Goal: Task Accomplishment & Management: Use online tool/utility

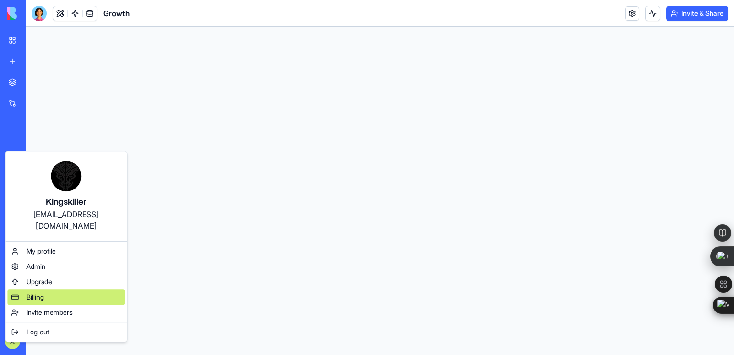
click at [23, 289] on div "Billing" at bounding box center [66, 296] width 118 height 15
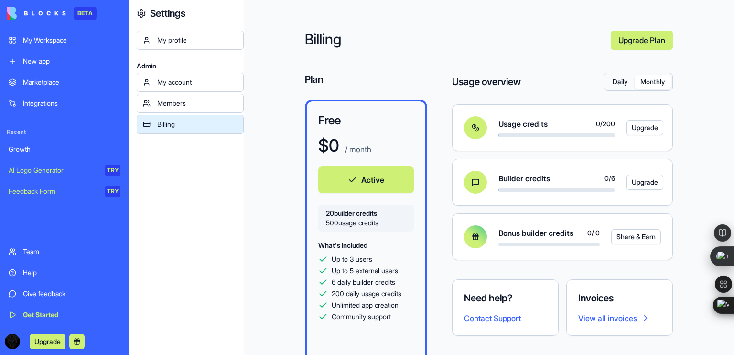
click at [646, 80] on button "Monthly" at bounding box center [653, 82] width 36 height 14
click at [508, 190] on div at bounding box center [557, 190] width 117 height 4
click at [638, 182] on button "Upgrade" at bounding box center [645, 181] width 37 height 15
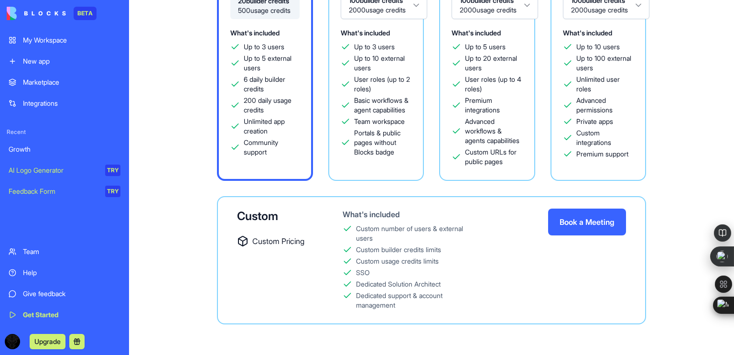
scroll to position [210, 0]
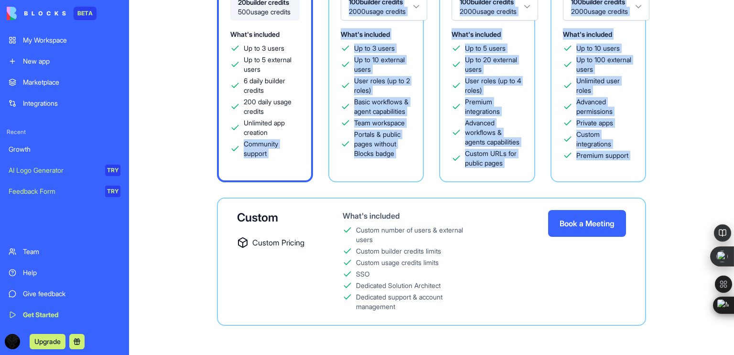
drag, startPoint x: 316, startPoint y: 203, endPoint x: 130, endPoint y: 200, distance: 186.0
click at [130, 200] on div "Choose your workspace plan Yearly (20% off) Monthly Free $ 0 / month Active 20 …" at bounding box center [431, 81] width 605 height 552
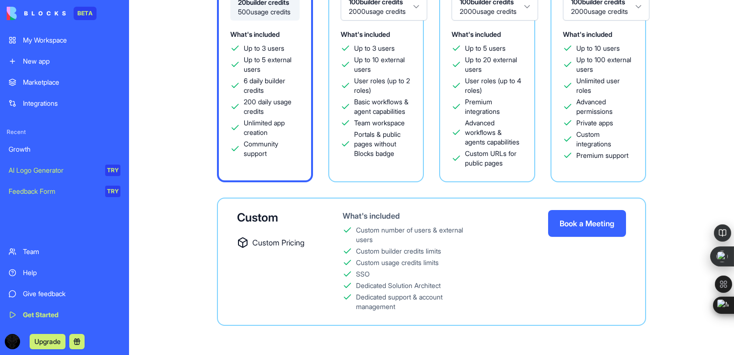
click at [172, 192] on div "Free $ 0 / month Active 20 builder credits 500 usage credits What's included Up…" at bounding box center [431, 107] width 575 height 437
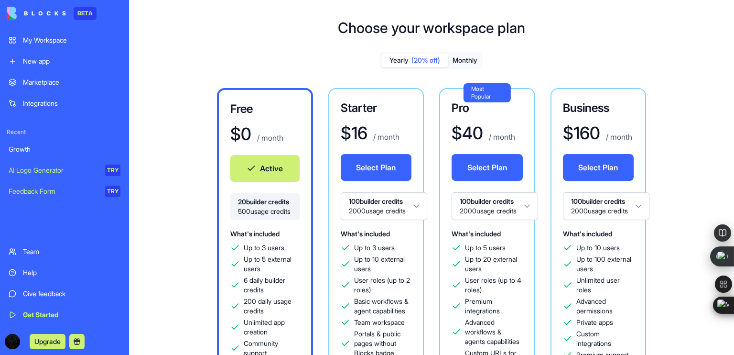
scroll to position [0, 0]
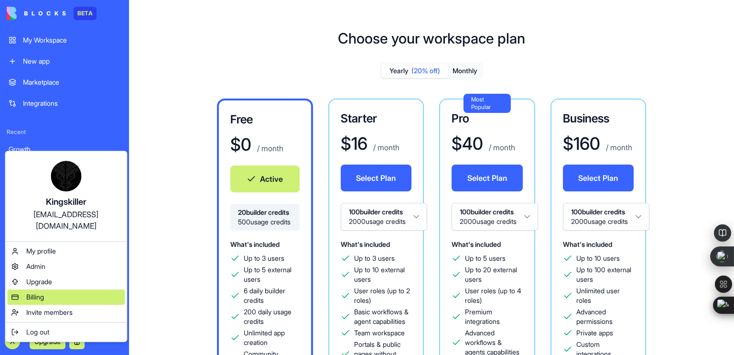
click at [48, 289] on div "Billing" at bounding box center [66, 296] width 118 height 15
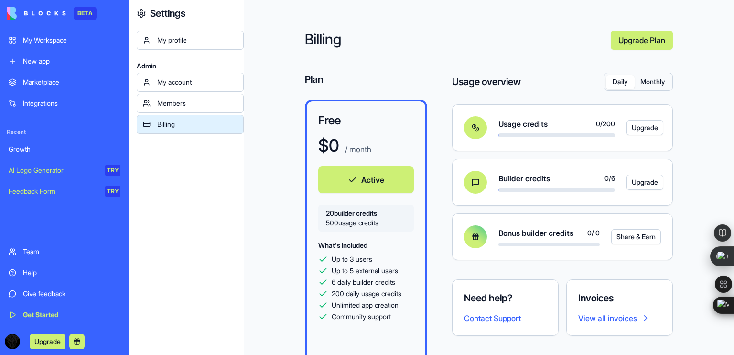
scroll to position [11, 0]
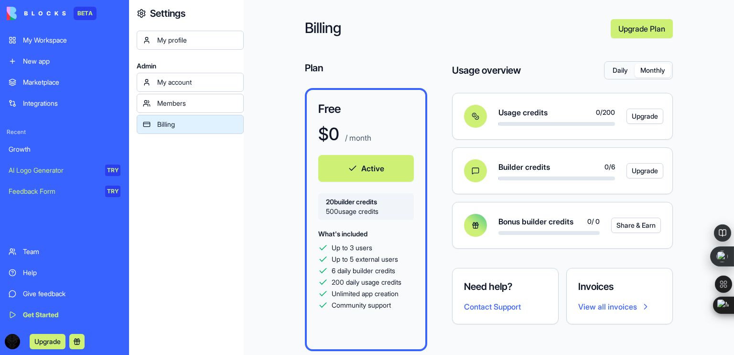
click at [642, 71] on button "Monthly" at bounding box center [653, 71] width 36 height 14
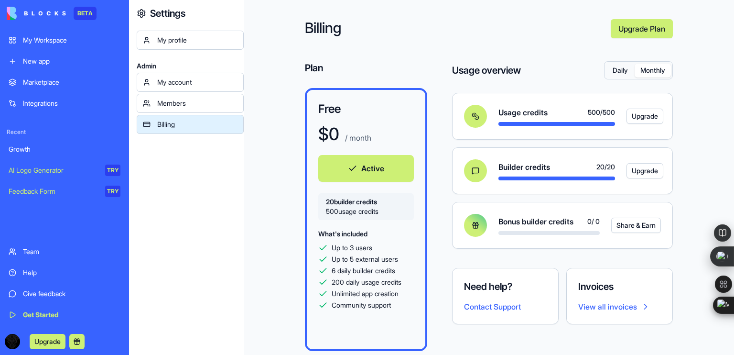
click at [605, 74] on div "Daily Monthly" at bounding box center [639, 70] width 68 height 17
click at [613, 75] on button "Daily" at bounding box center [620, 71] width 29 height 14
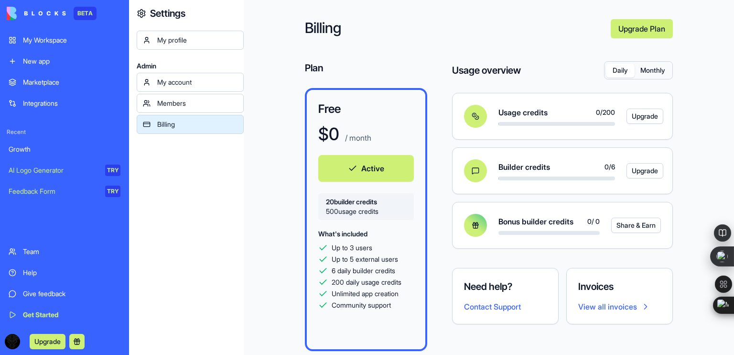
click at [52, 142] on link "Growth" at bounding box center [64, 149] width 123 height 19
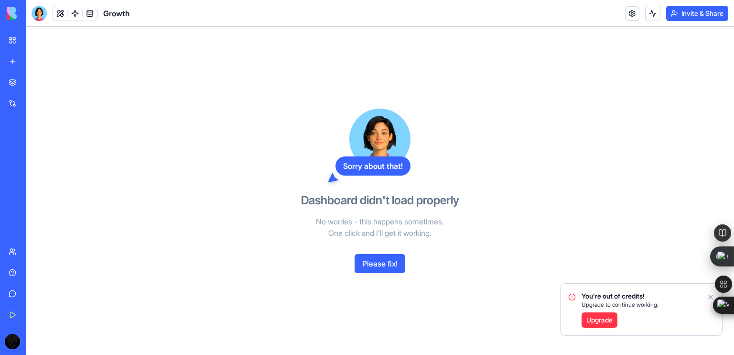
click at [390, 259] on button "Please fix!" at bounding box center [380, 263] width 51 height 19
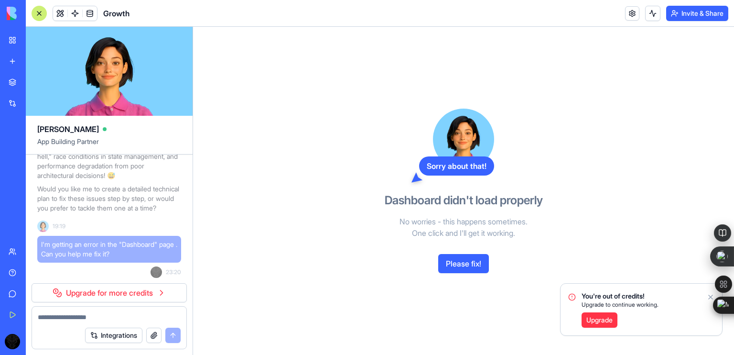
scroll to position [19129, 0]
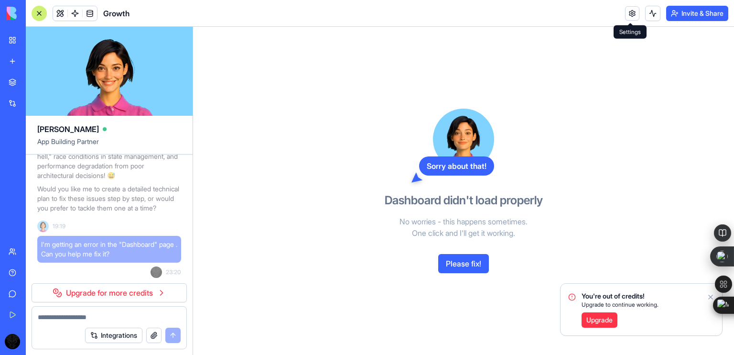
click at [632, 8] on link at bounding box center [632, 13] width 14 height 14
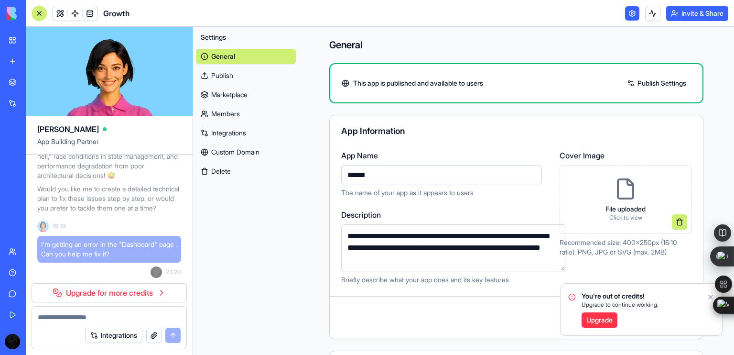
click at [686, 19] on button "Invite & Share" at bounding box center [697, 13] width 62 height 15
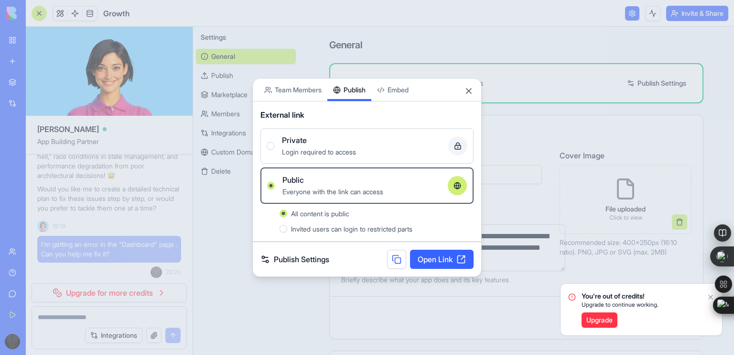
click at [374, 92] on div "Share App Team Members Publish Embed External link Private Login required to ac…" at bounding box center [366, 177] width 229 height 199
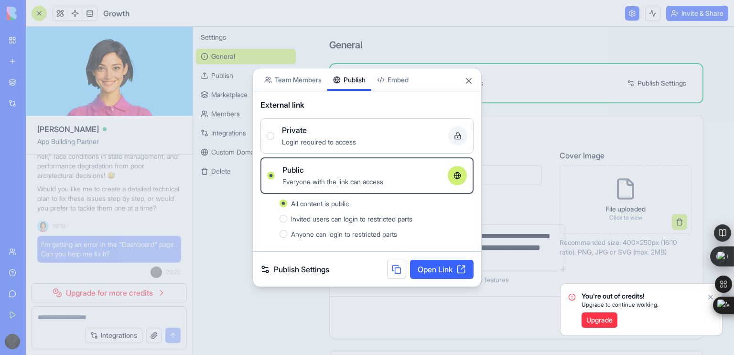
click at [449, 267] on link "Open Link" at bounding box center [442, 269] width 64 height 19
click at [469, 82] on button "Close" at bounding box center [469, 81] width 10 height 10
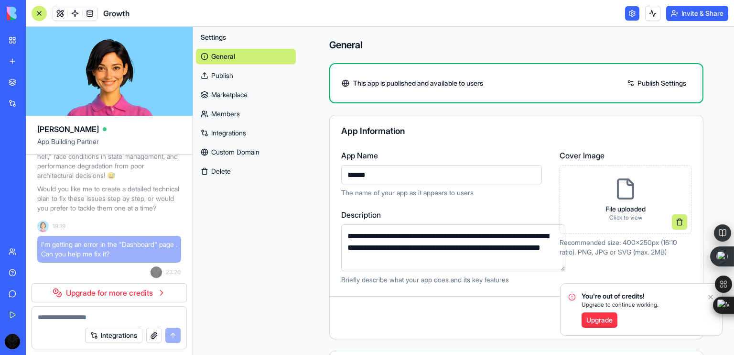
click at [708, 298] on icon "Notifications alt+T" at bounding box center [711, 297] width 8 height 8
click at [708, 298] on div "**********" at bounding box center [516, 310] width 435 height 567
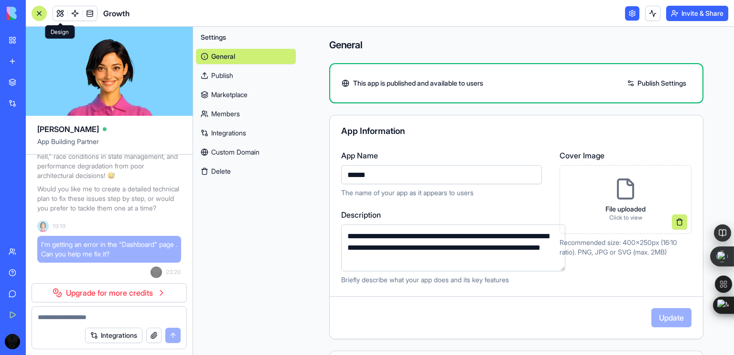
click at [55, 11] on link at bounding box center [60, 13] width 14 height 14
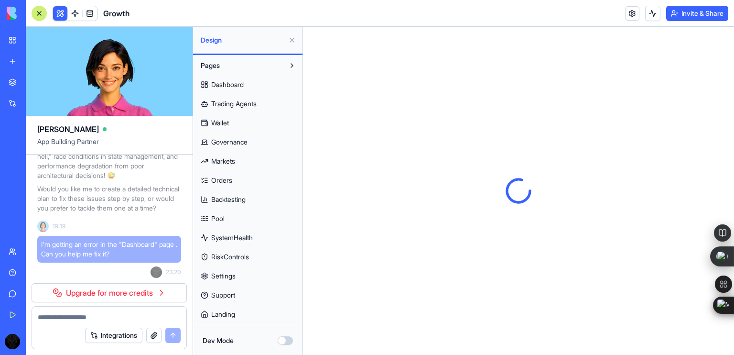
click at [37, 13] on div at bounding box center [39, 13] width 15 height 15
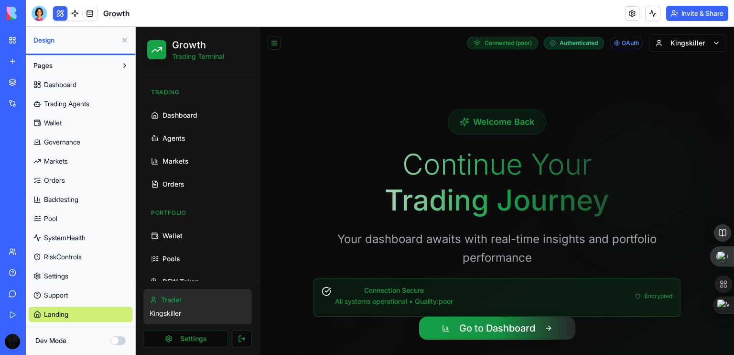
click at [116, 342] on button "Dev Mode" at bounding box center [117, 340] width 15 height 9
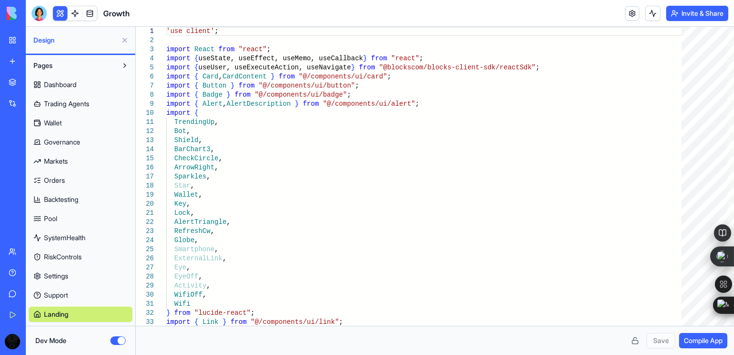
click at [77, 91] on link "Dashboard" at bounding box center [81, 84] width 104 height 15
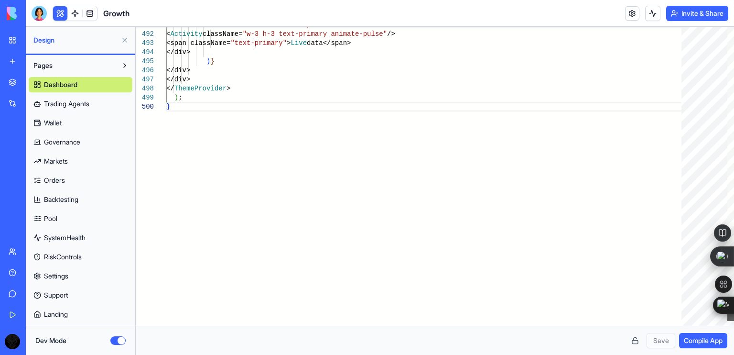
click at [734, 321] on div at bounding box center [730, 312] width 7 height 18
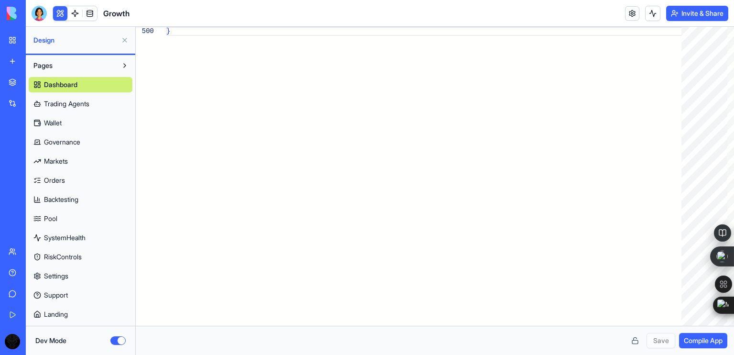
click at [95, 99] on link "Trading Agents" at bounding box center [81, 103] width 104 height 15
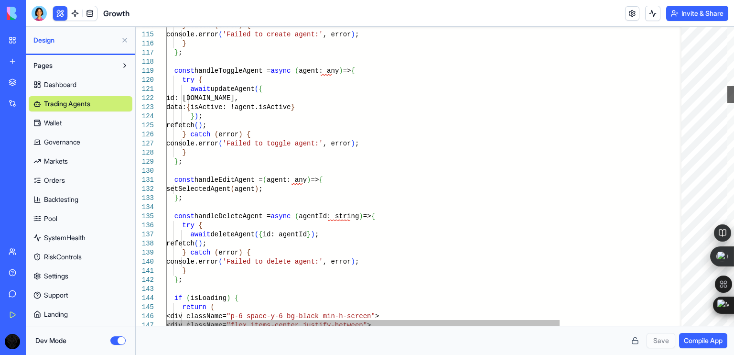
click at [732, 94] on div at bounding box center [730, 176] width 7 height 299
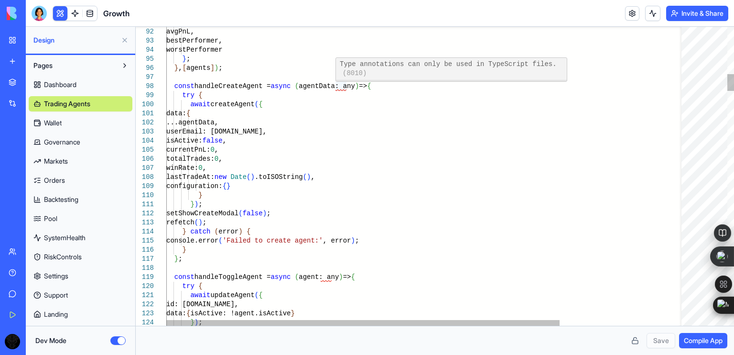
scroll to position [0, 3]
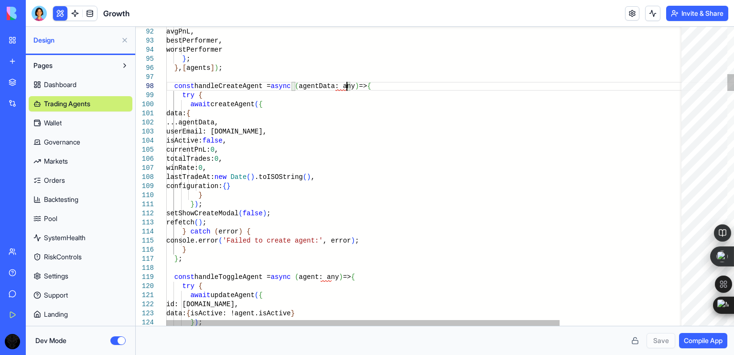
drag, startPoint x: 348, startPoint y: 88, endPoint x: 337, endPoint y: 85, distance: 11.8
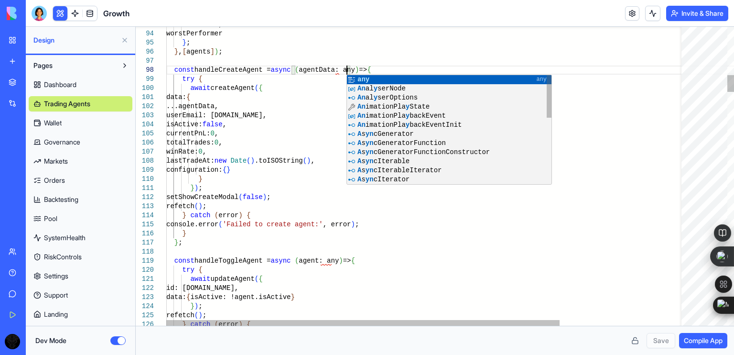
scroll to position [64, 180]
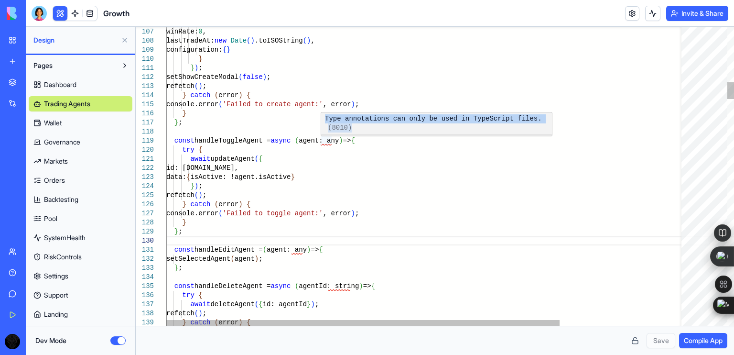
drag, startPoint x: 324, startPoint y: 117, endPoint x: 550, endPoint y: 123, distance: 225.7
click at [550, 123] on div "Type annotations can only be used in TypeScript files. (8010)" at bounding box center [437, 123] width 232 height 22
copy div "Type annotations can only be used in TypeScript files. (8010)"
click at [550, 123] on div "Type annotations can only be used in TypeScript files. (8010)" at bounding box center [437, 123] width 232 height 22
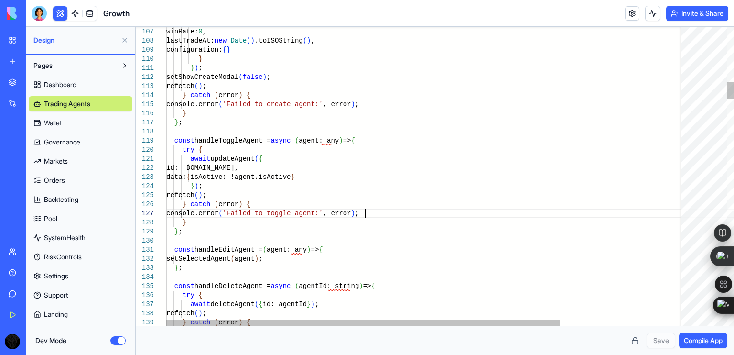
scroll to position [64, 0]
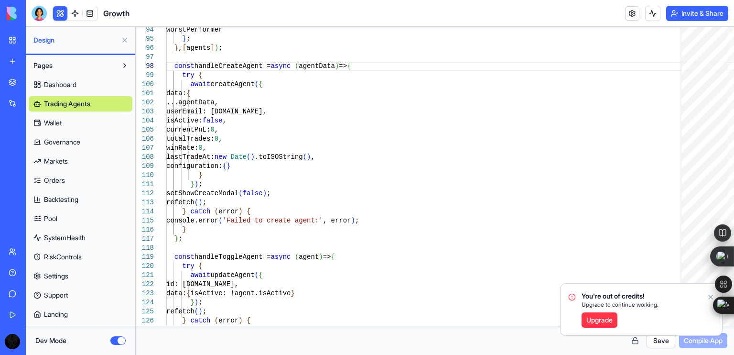
click at [711, 296] on icon "Notifications alt+T" at bounding box center [711, 297] width 8 height 8
click at [653, 346] on button "Save" at bounding box center [661, 340] width 29 height 15
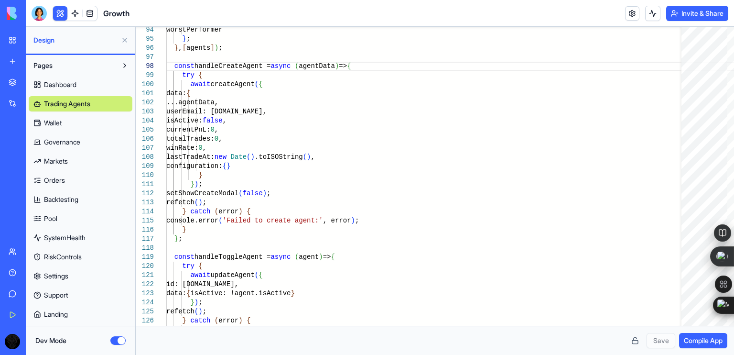
click at [57, 122] on span "Wallet" at bounding box center [53, 123] width 18 height 10
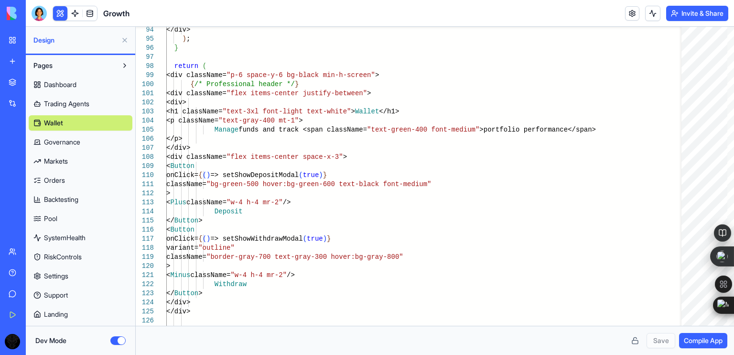
click at [92, 141] on link "Governance" at bounding box center [81, 141] width 104 height 15
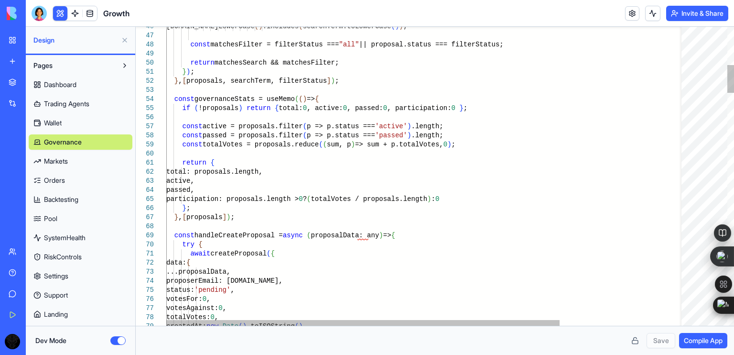
click at [713, 75] on div at bounding box center [705, 176] width 46 height 299
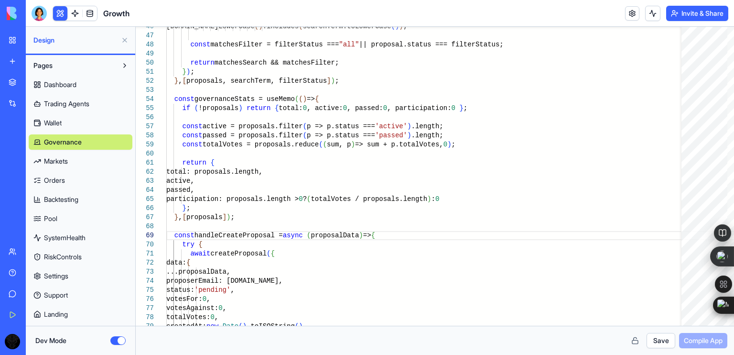
click at [652, 340] on button "Save" at bounding box center [661, 340] width 29 height 15
click at [76, 163] on link "Markets" at bounding box center [81, 160] width 104 height 15
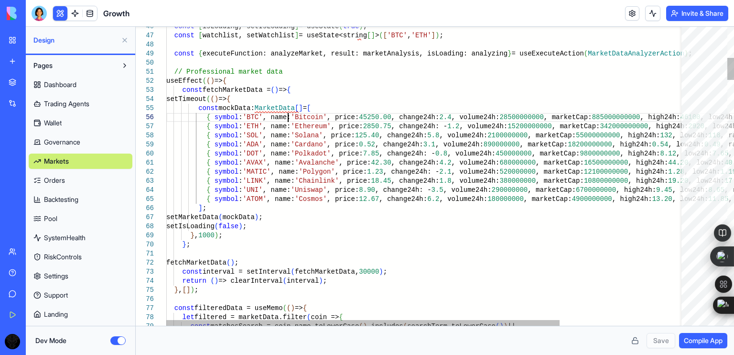
scroll to position [18, 3]
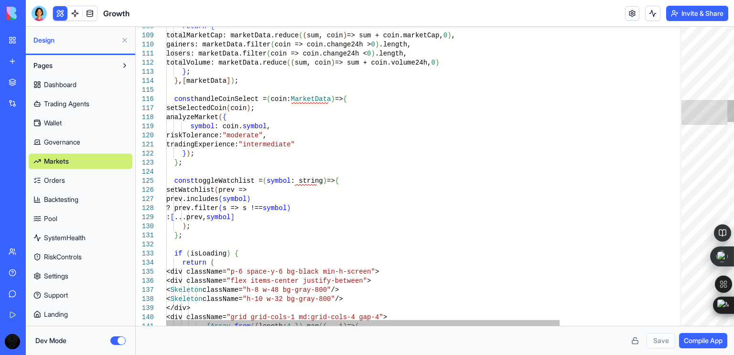
click at [698, 121] on div at bounding box center [705, 176] width 46 height 299
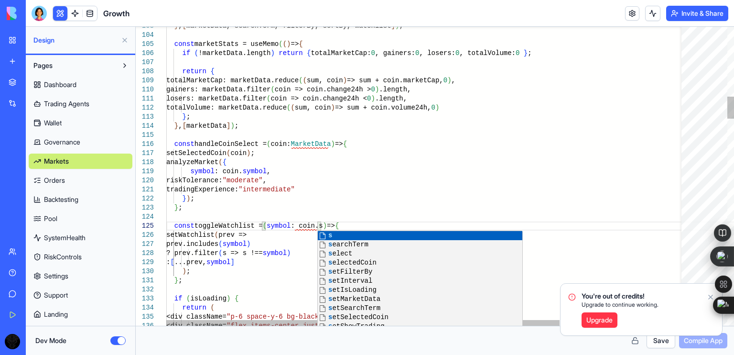
scroll to position [36, 158]
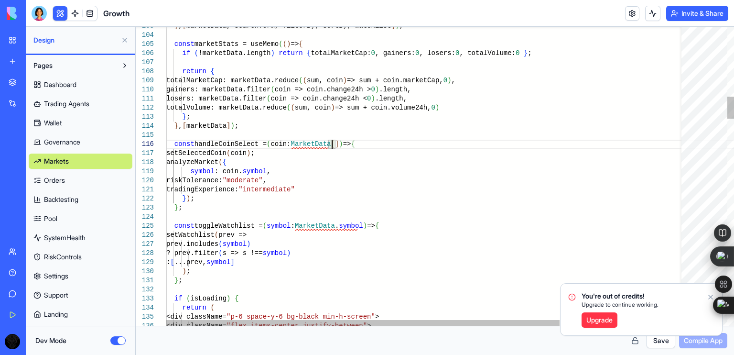
scroll to position [45, 169]
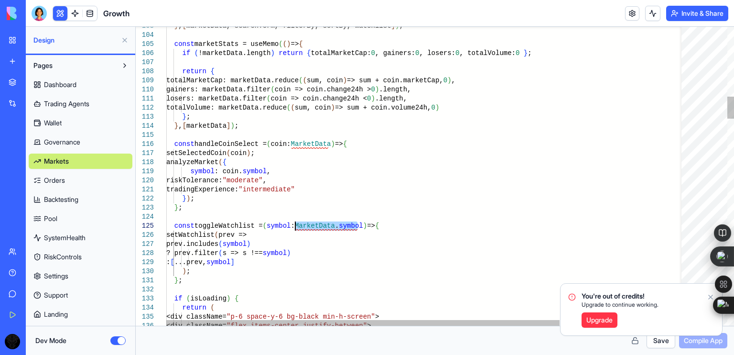
drag, startPoint x: 356, startPoint y: 224, endPoint x: 293, endPoint y: 223, distance: 62.6
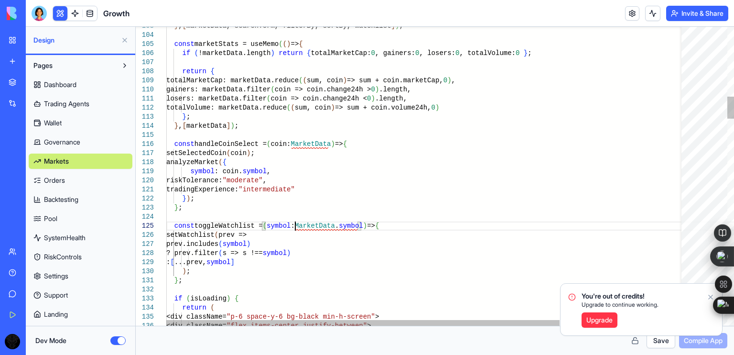
drag, startPoint x: 294, startPoint y: 225, endPoint x: 356, endPoint y: 227, distance: 62.2
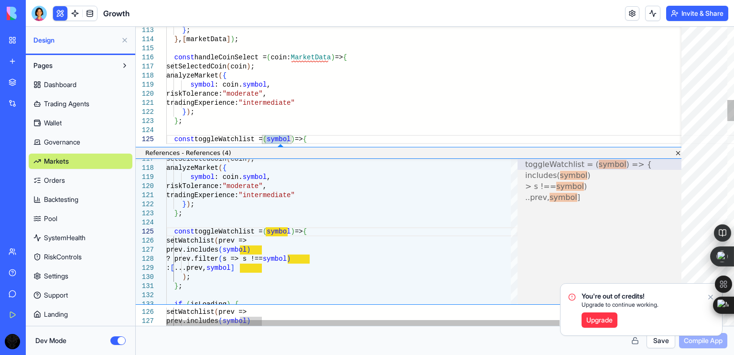
click at [676, 154] on link "Close" at bounding box center [677, 153] width 8 height 8
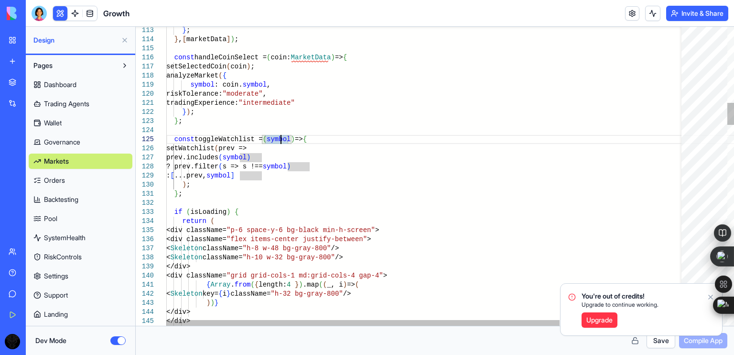
scroll to position [45, 114]
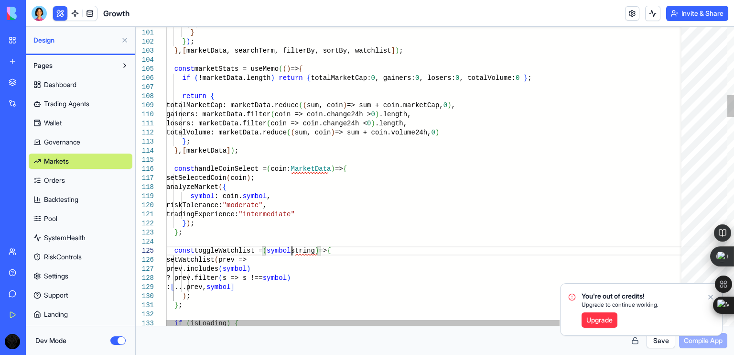
scroll to position [44, 128]
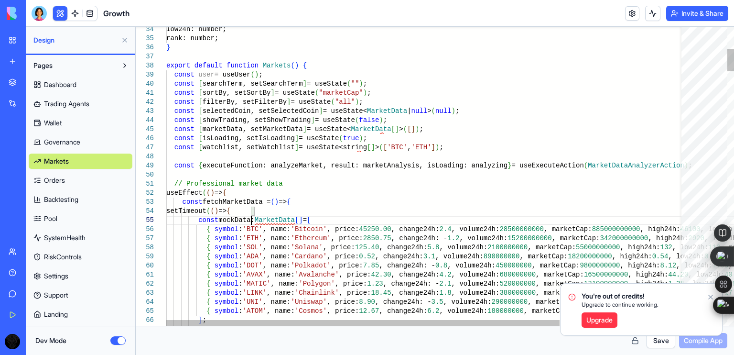
scroll to position [44, 88]
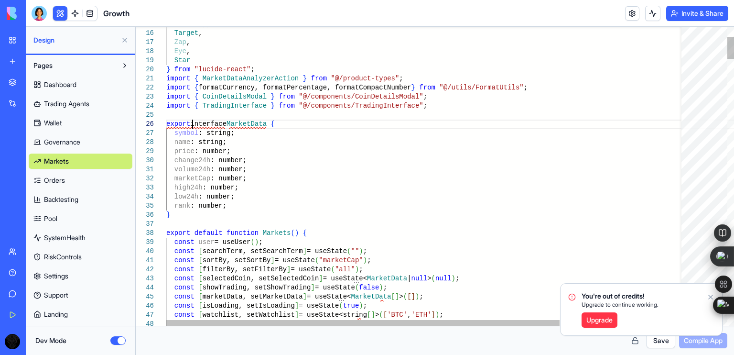
scroll to position [46, 25]
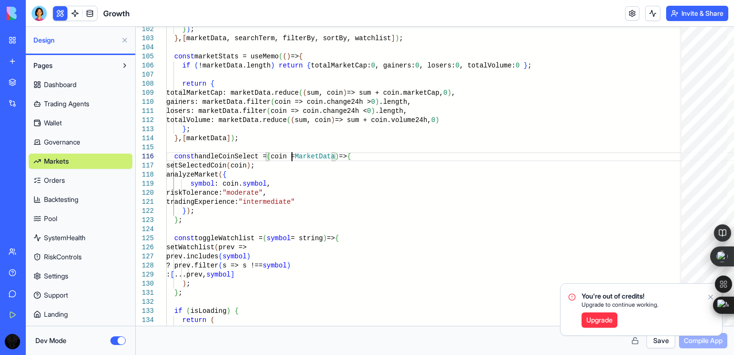
type textarea "**********"
click at [710, 293] on div "You're out of credits! Upgrade to continue working. Upgrade" at bounding box center [642, 309] width 162 height 52
click at [711, 294] on icon "Notifications alt+T" at bounding box center [711, 297] width 8 height 8
click at [119, 341] on button "Dev Mode" at bounding box center [117, 340] width 15 height 9
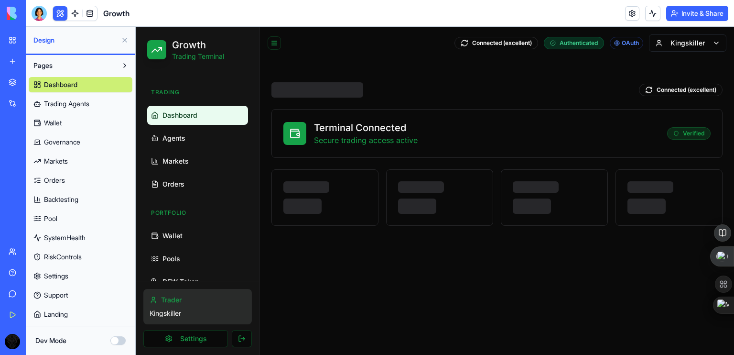
click at [515, 118] on div "Terminal Connected Secure trading access active Verified" at bounding box center [497, 133] width 450 height 48
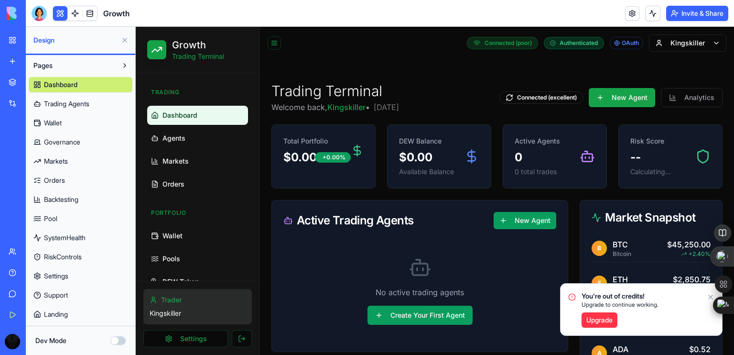
click at [124, 38] on button at bounding box center [124, 40] width 15 height 15
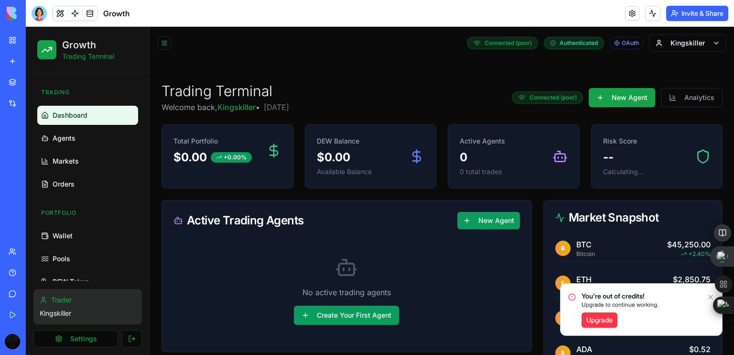
click at [712, 293] on div "You're out of credits! Upgrade to continue working. Upgrade" at bounding box center [642, 309] width 162 height 52
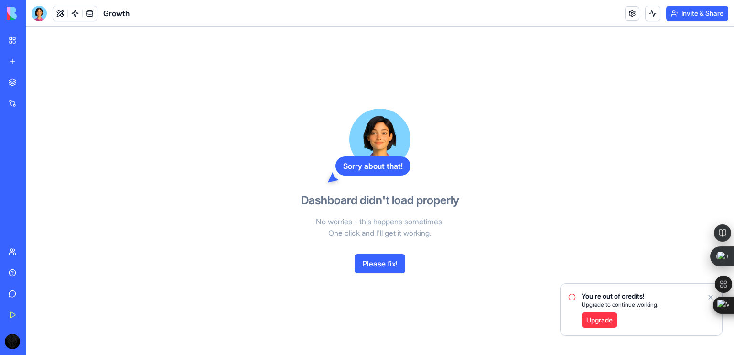
click at [711, 296] on icon "Notifications alt+T" at bounding box center [711, 297] width 4 height 4
